Goal: Task Accomplishment & Management: Manage account settings

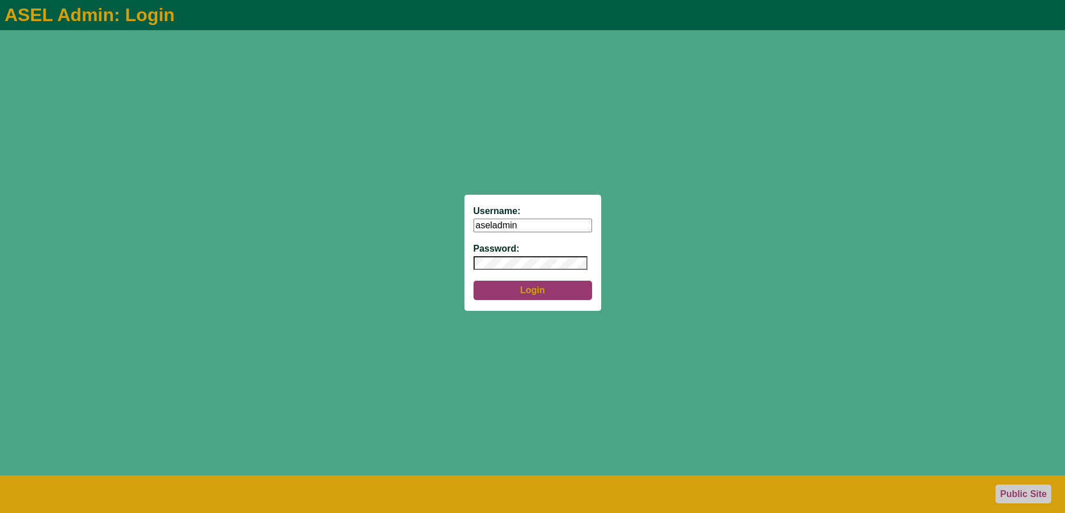
type input "aseladmin"
click at [531, 290] on button "Login" at bounding box center [533, 290] width 119 height 19
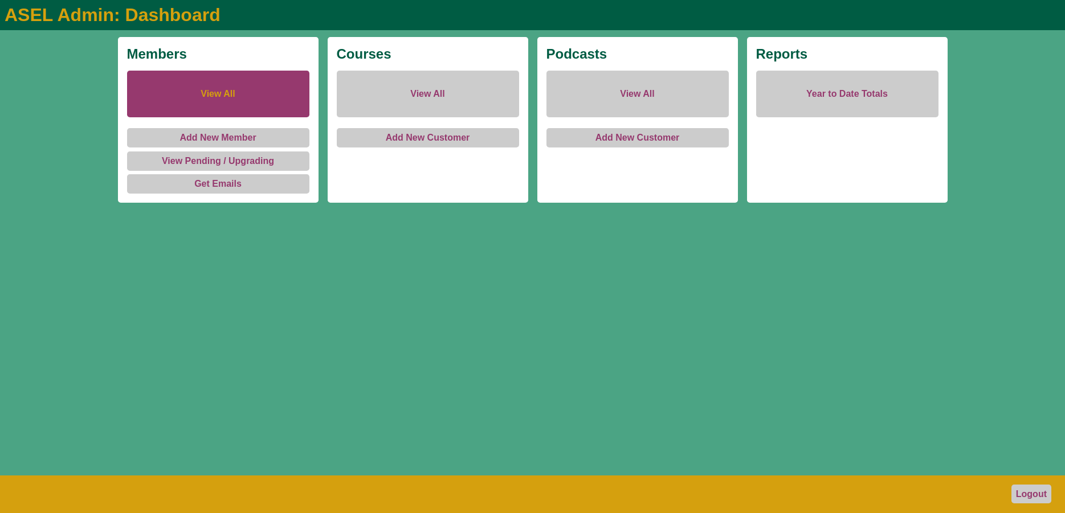
click at [197, 89] on link "View All" at bounding box center [218, 94] width 182 height 47
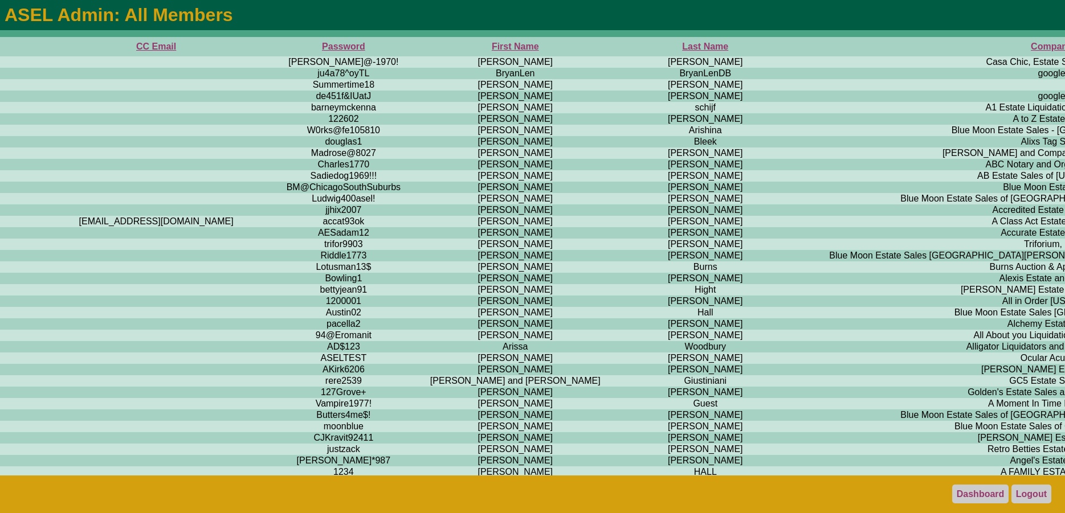
scroll to position [0, 812]
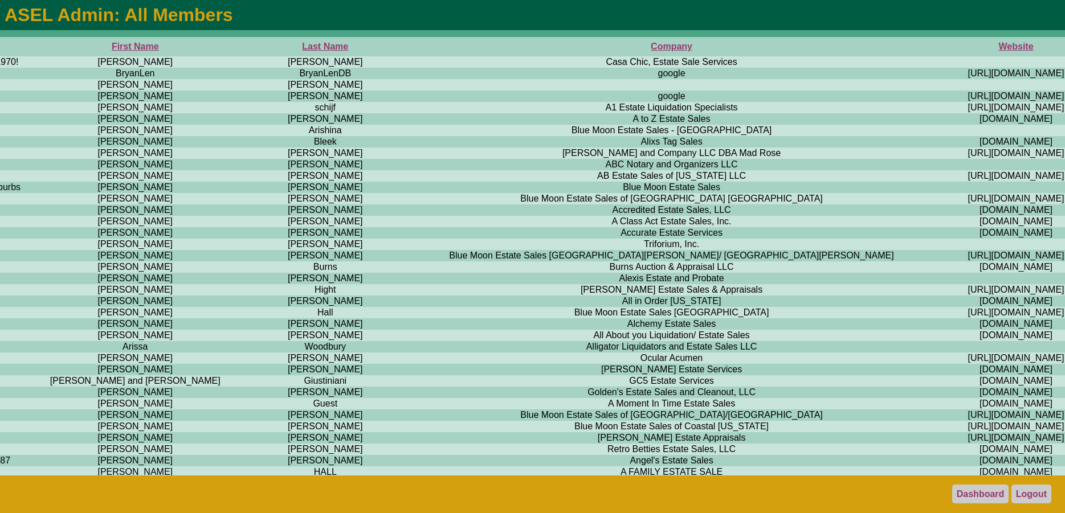
click at [414, 50] on th "Company" at bounding box center [671, 46] width 515 height 19
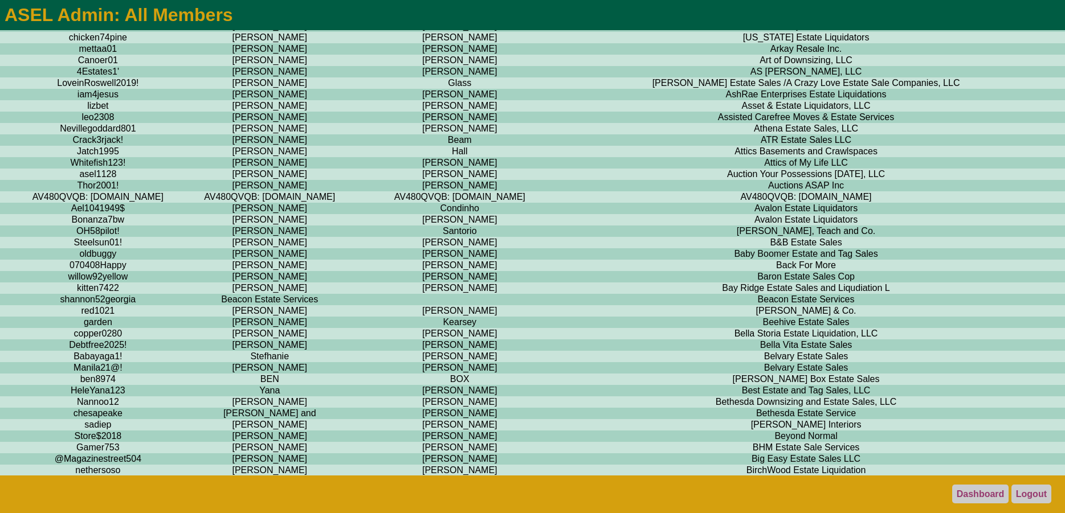
scroll to position [1163, 677]
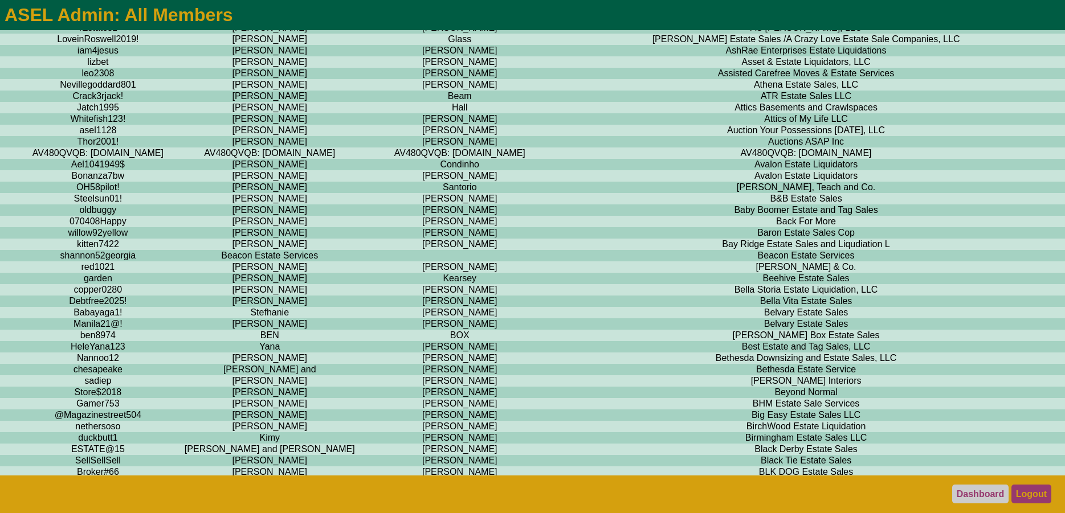
click at [1033, 495] on link "Logout" at bounding box center [1032, 494] width 40 height 19
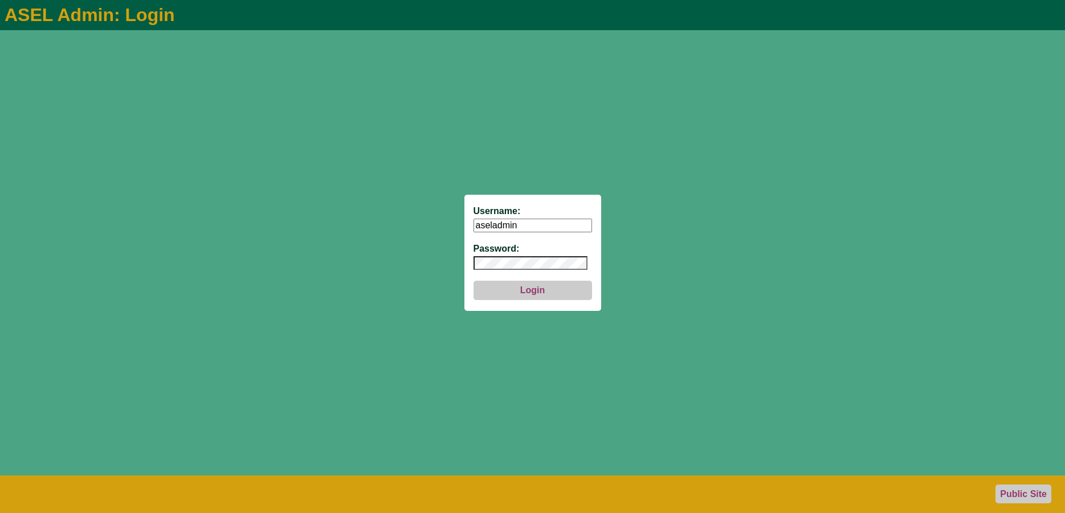
type input "aseladmin"
click at [537, 287] on button "Login" at bounding box center [533, 290] width 119 height 19
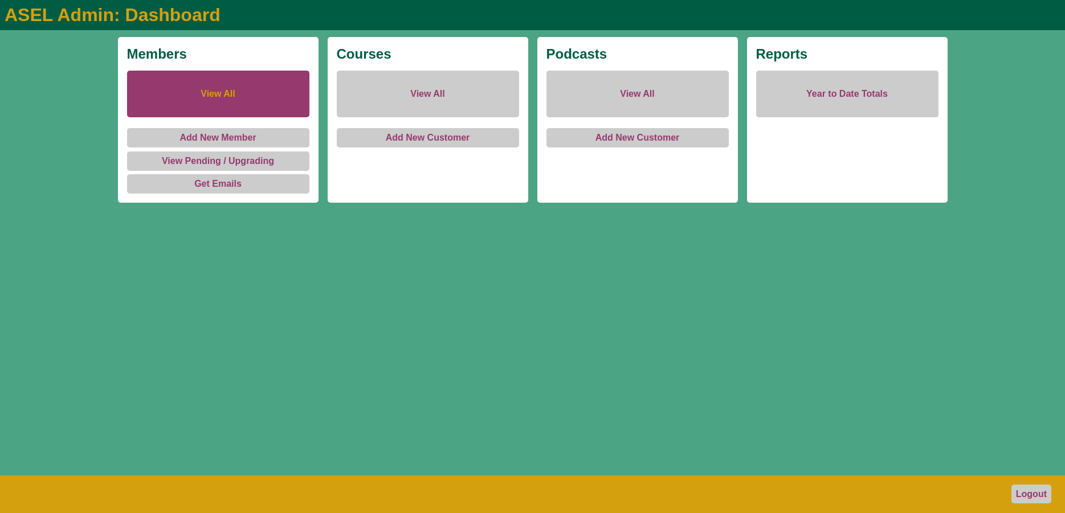
click at [193, 87] on link "View All" at bounding box center [218, 94] width 182 height 47
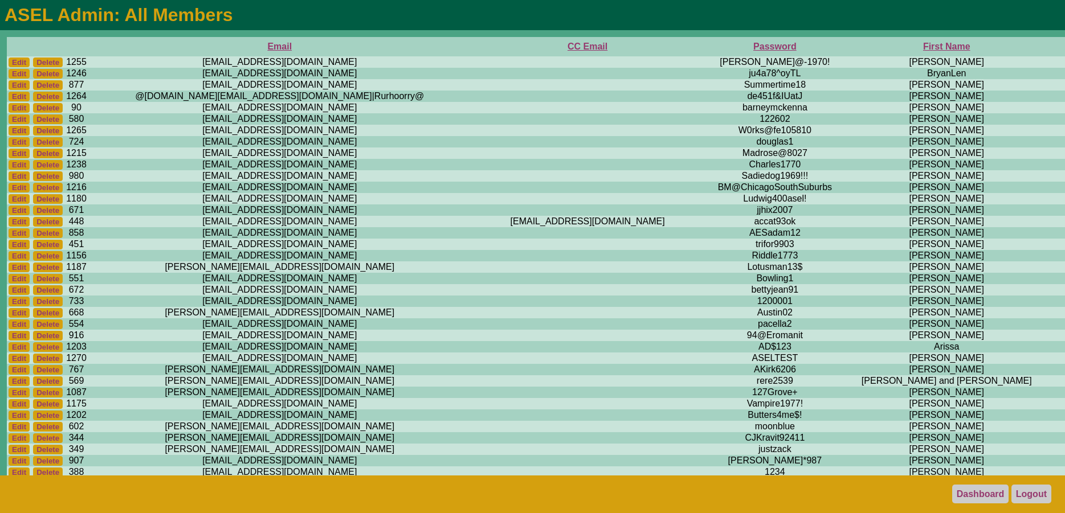
click at [846, 48] on th "First Name" at bounding box center [947, 46] width 202 height 19
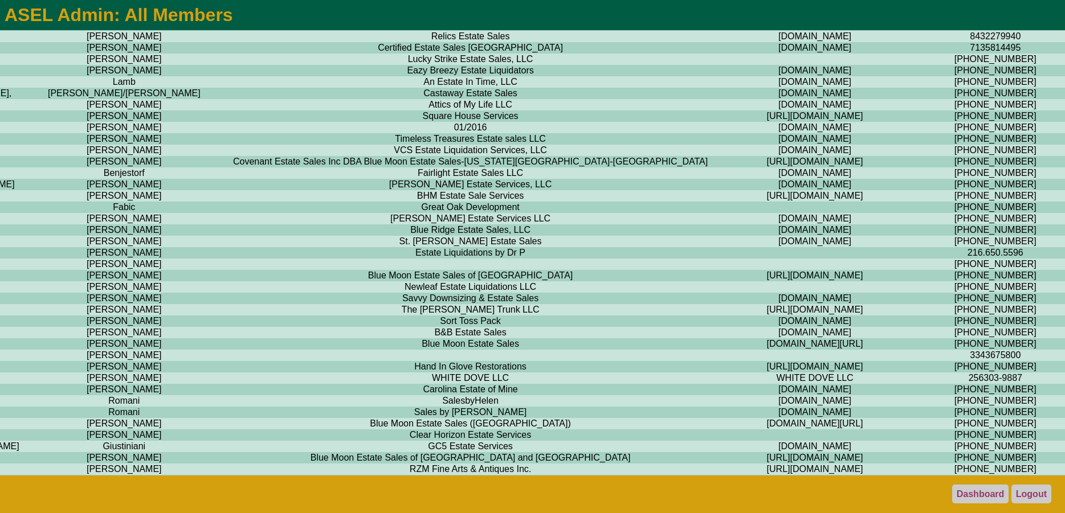
scroll to position [4197, 0]
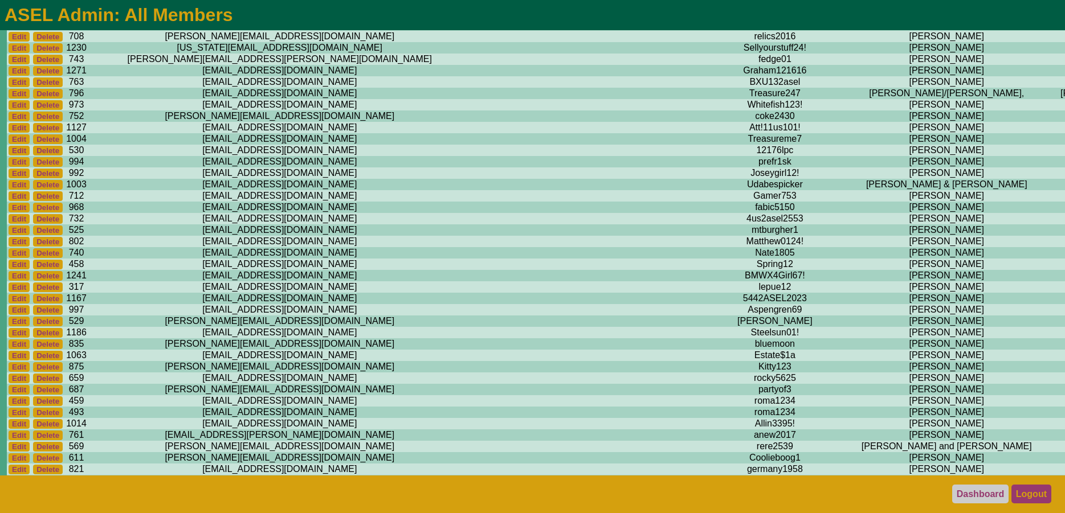
click at [1024, 491] on link "Logout" at bounding box center [1032, 494] width 40 height 19
